Goal: Task Accomplishment & Management: Manage account settings

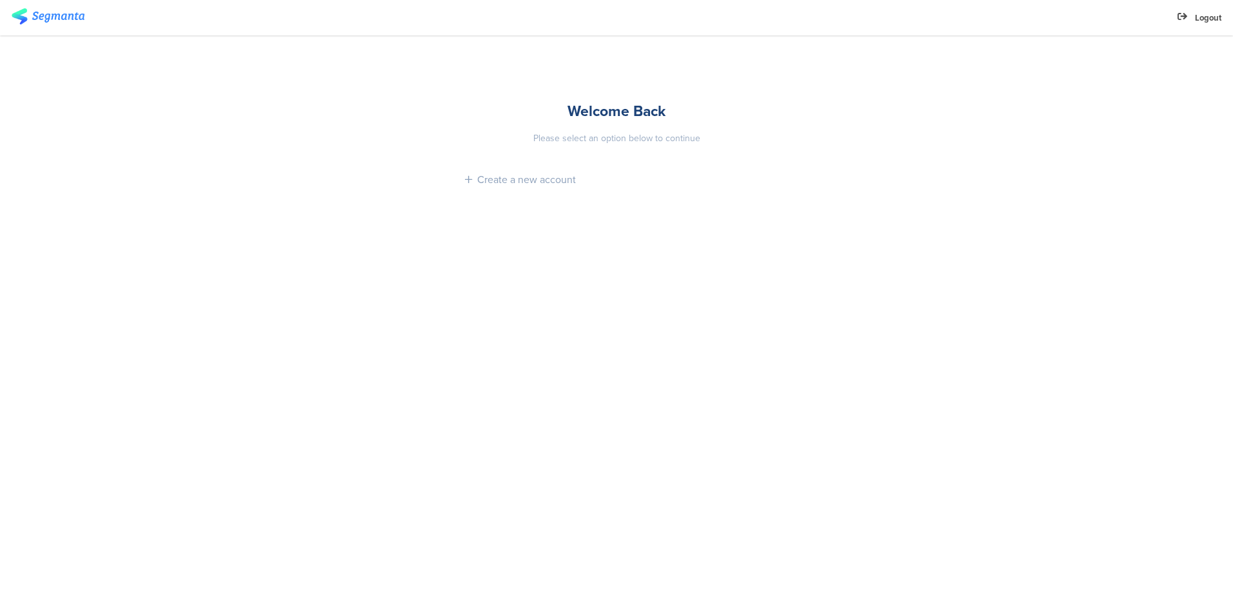
click at [1194, 8] on div "Logout" at bounding box center [1200, 17] width 44 height 35
click at [1194, 15] on div "Logout" at bounding box center [1200, 18] width 44 height 12
